Goal: Task Accomplishment & Management: Manage account settings

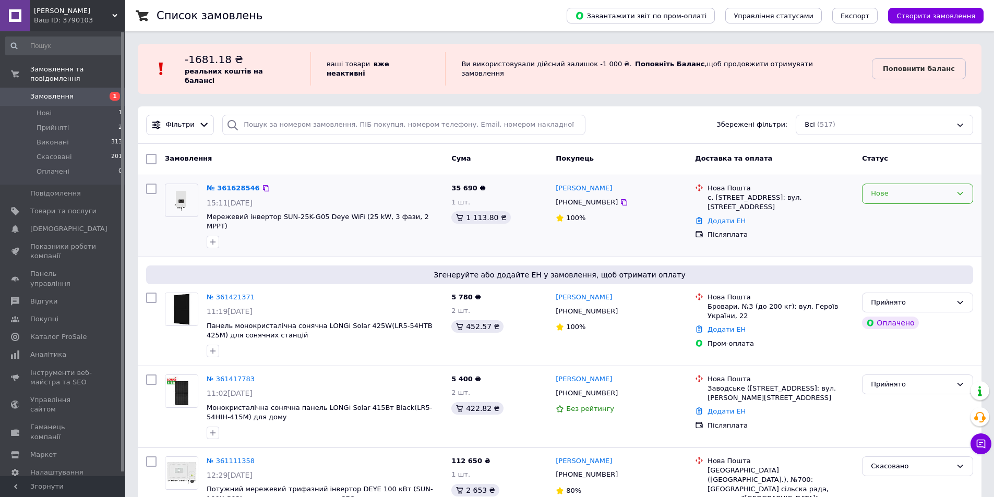
click at [885, 193] on div "Нове" at bounding box center [917, 194] width 111 height 20
click at [884, 210] on li "Прийнято" at bounding box center [918, 215] width 110 height 19
click at [88, 224] on span "[DEMOGRAPHIC_DATA]" at bounding box center [63, 228] width 66 height 9
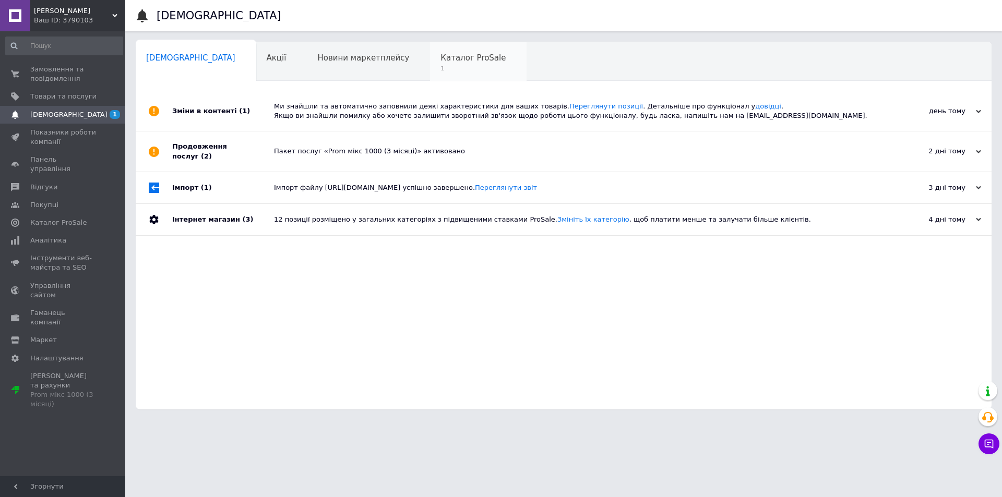
click at [430, 63] on div "Каталог ProSale 1" at bounding box center [478, 62] width 97 height 40
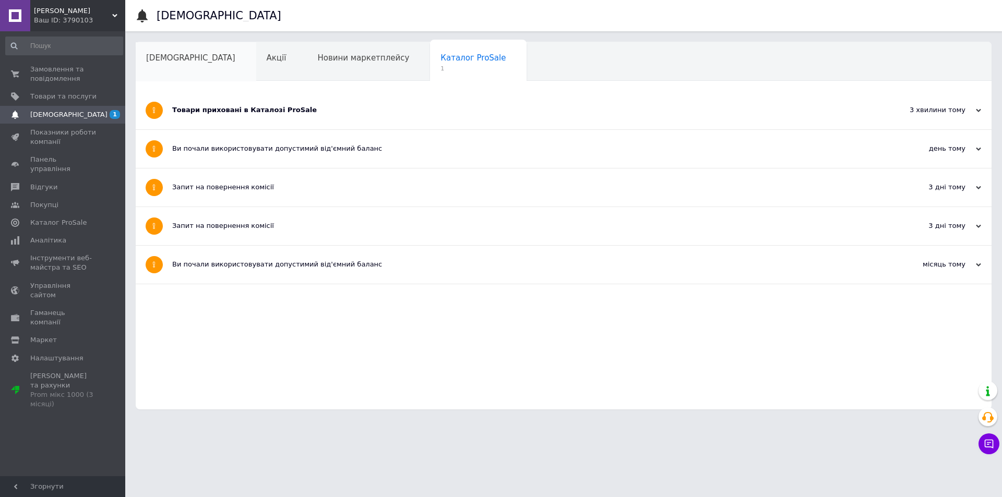
click at [178, 66] on div "[DEMOGRAPHIC_DATA]" at bounding box center [196, 62] width 121 height 40
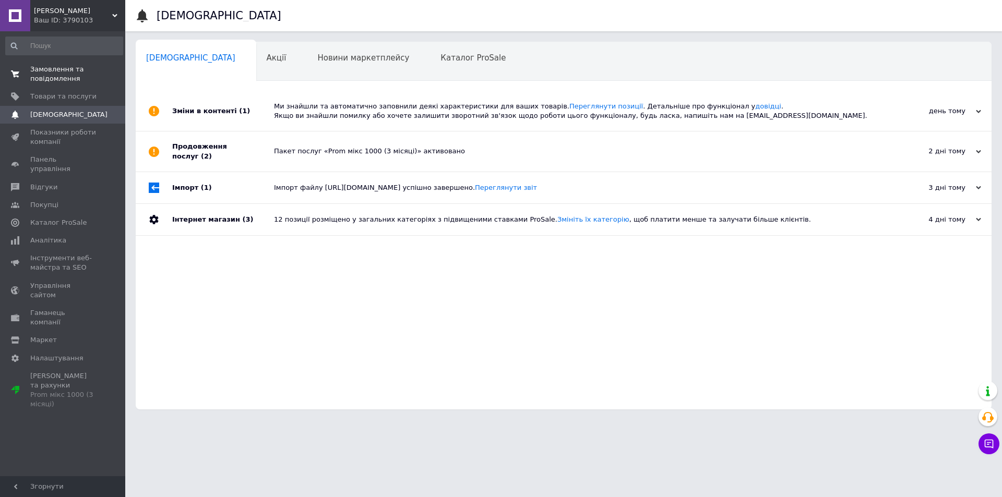
click at [44, 75] on span "Замовлення та повідомлення" at bounding box center [63, 74] width 66 height 19
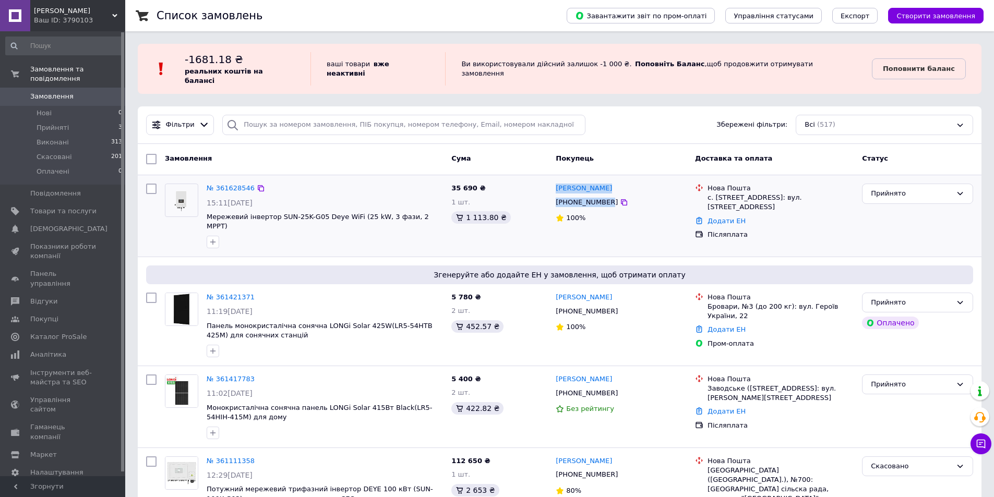
drag, startPoint x: 604, startPoint y: 194, endPoint x: 555, endPoint y: 176, distance: 52.0
click at [555, 180] on div "Леонід Грицай +380977653965 100%" at bounding box center [621, 216] width 139 height 73
copy div "Леонід Грицай +380977653965"
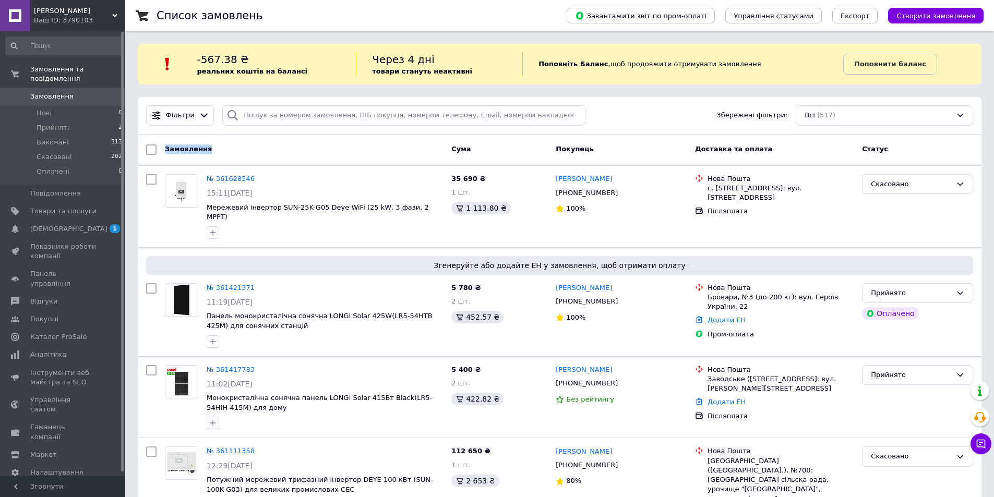
drag, startPoint x: 213, startPoint y: 145, endPoint x: 165, endPoint y: 146, distance: 48.0
click at [165, 146] on div "Замовлення" at bounding box center [304, 149] width 286 height 19
click at [165, 146] on span "Замовлення" at bounding box center [188, 149] width 47 height 8
drag, startPoint x: 165, startPoint y: 146, endPoint x: 207, endPoint y: 146, distance: 42.3
click at [207, 146] on div "Замовлення" at bounding box center [304, 149] width 286 height 19
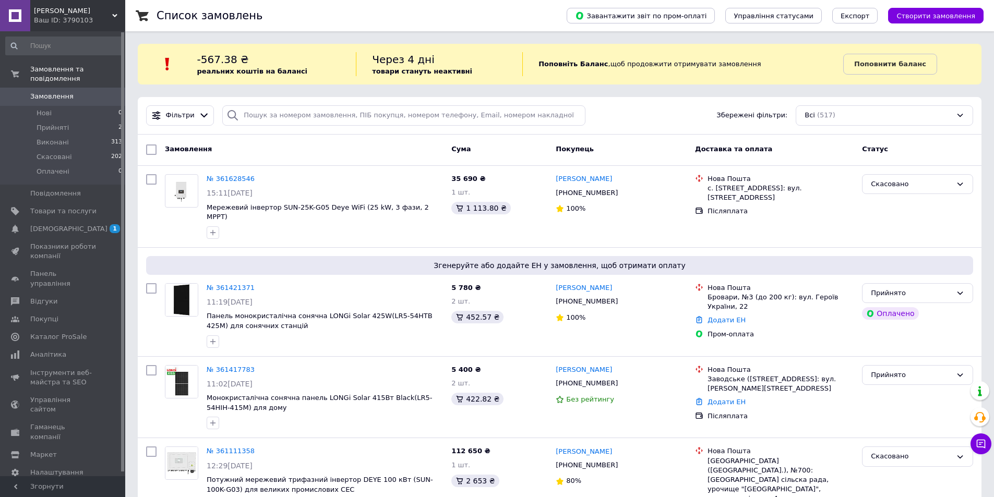
click at [207, 146] on div "Замовлення" at bounding box center [304, 149] width 286 height 19
drag, startPoint x: 164, startPoint y: 146, endPoint x: 894, endPoint y: 152, distance: 730.1
click at [894, 152] on div "Замовлення Cума Покупець Доставка та оплата Статус" at bounding box center [559, 149] width 835 height 19
click at [894, 152] on div "Статус" at bounding box center [917, 149] width 119 height 19
